Goal: Task Accomplishment & Management: Manage account settings

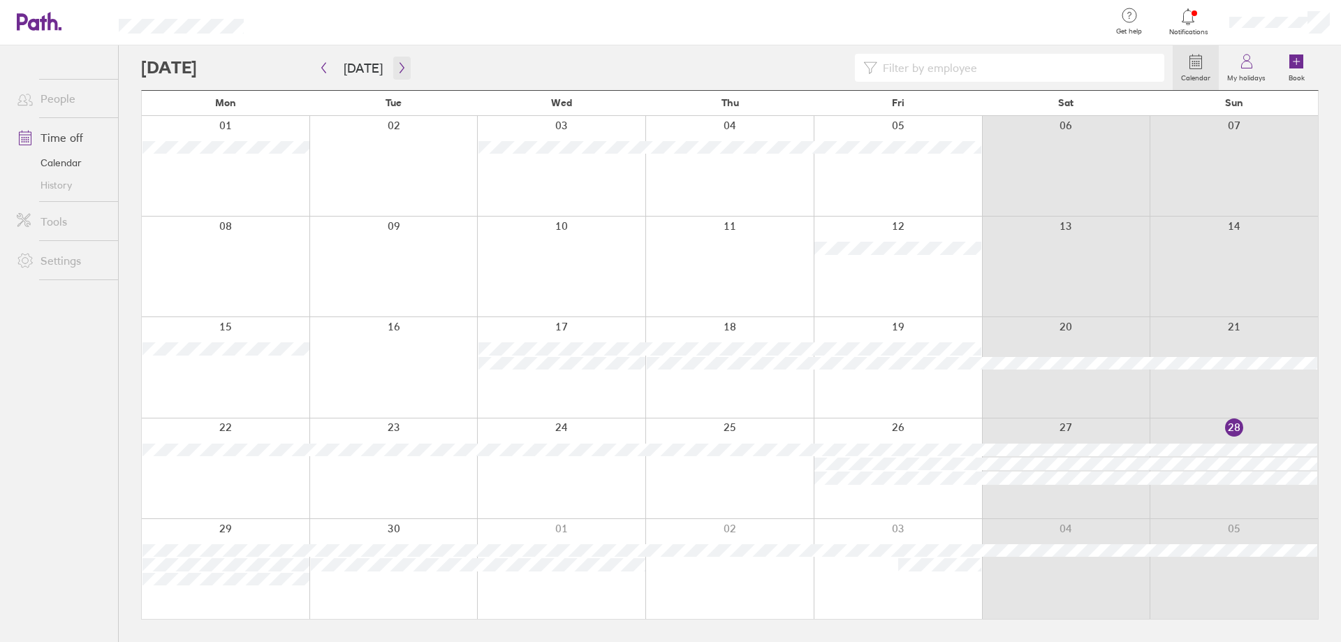
click at [396, 61] on button "button" at bounding box center [401, 68] width 17 height 23
